Goal: Task Accomplishment & Management: Use online tool/utility

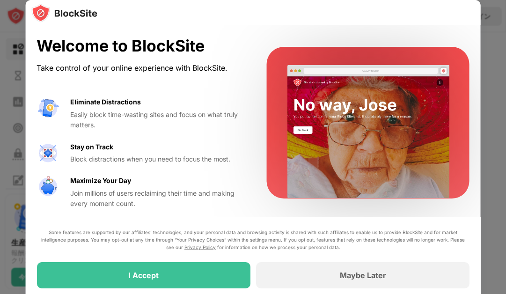
click at [452, 17] on div at bounding box center [252, 12] width 455 height 25
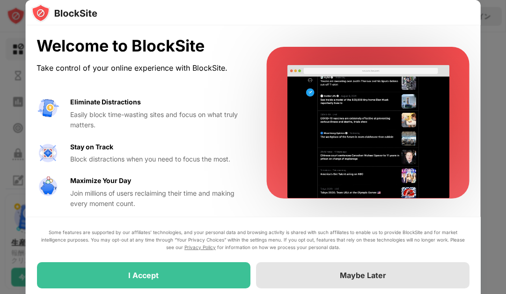
click at [340, 274] on div "Maybe Later" at bounding box center [362, 274] width 46 height 9
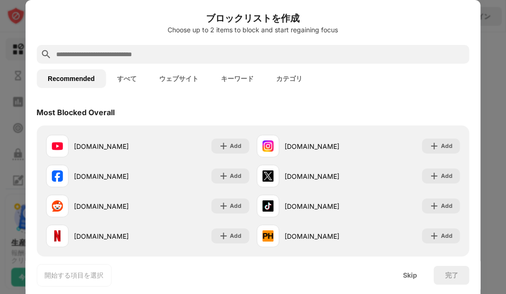
click at [161, 53] on input "text" at bounding box center [260, 54] width 410 height 11
click at [298, 80] on button "カテゴリ" at bounding box center [289, 78] width 49 height 19
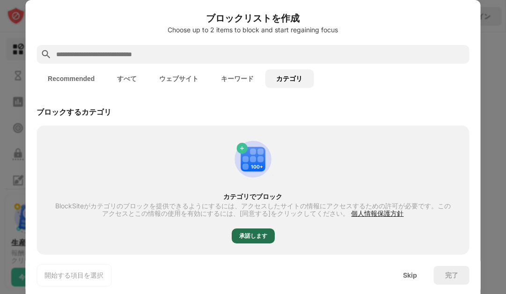
click at [259, 238] on div "承諾します" at bounding box center [253, 235] width 28 height 9
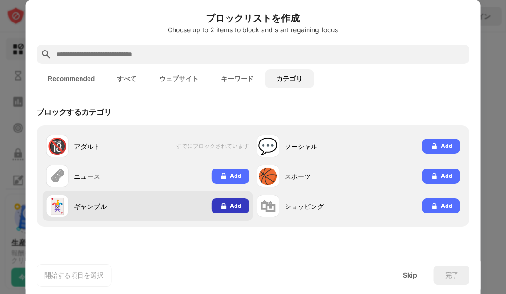
click at [231, 210] on div "Add" at bounding box center [236, 205] width 12 height 9
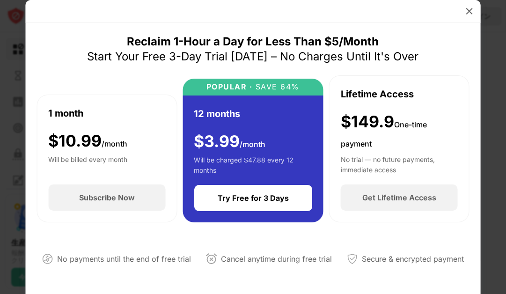
click at [10, 31] on div at bounding box center [253, 147] width 506 height 294
